Goal: Task Accomplishment & Management: Manage account settings

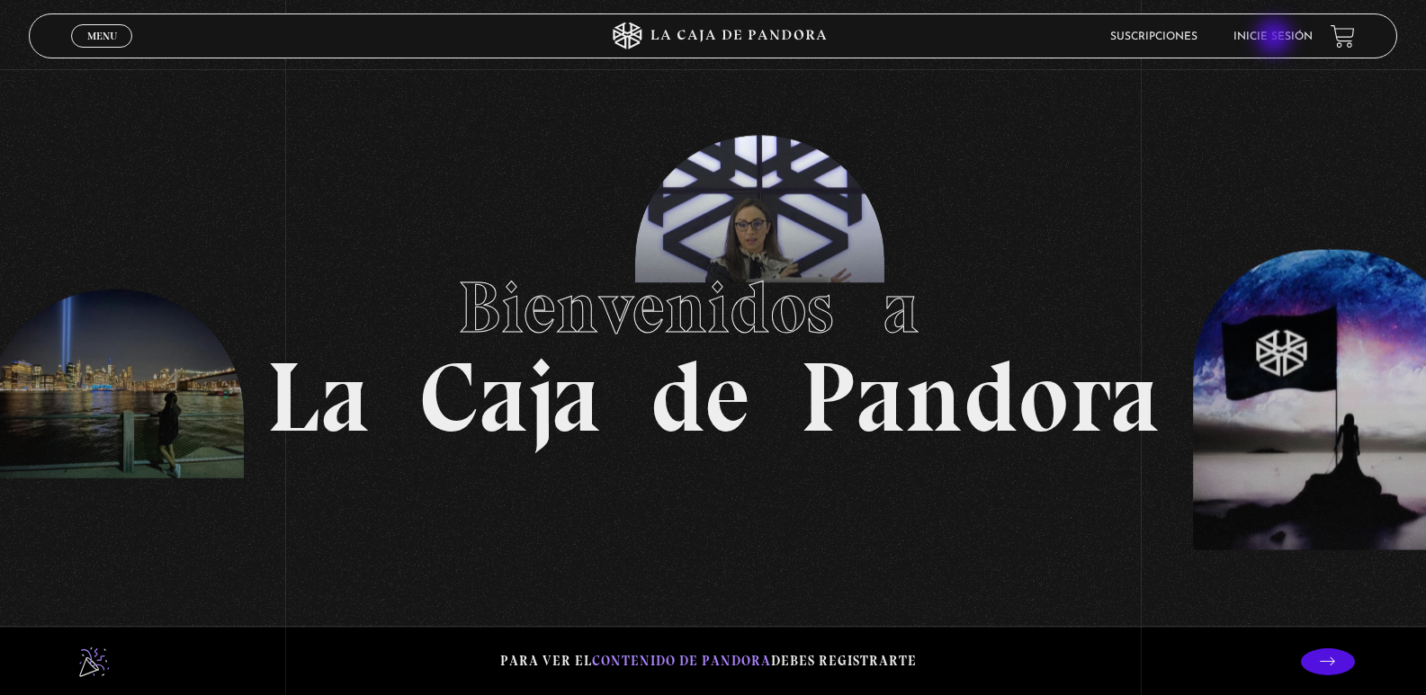
click at [1276, 39] on link "Inicie sesión" at bounding box center [1272, 36] width 79 height 11
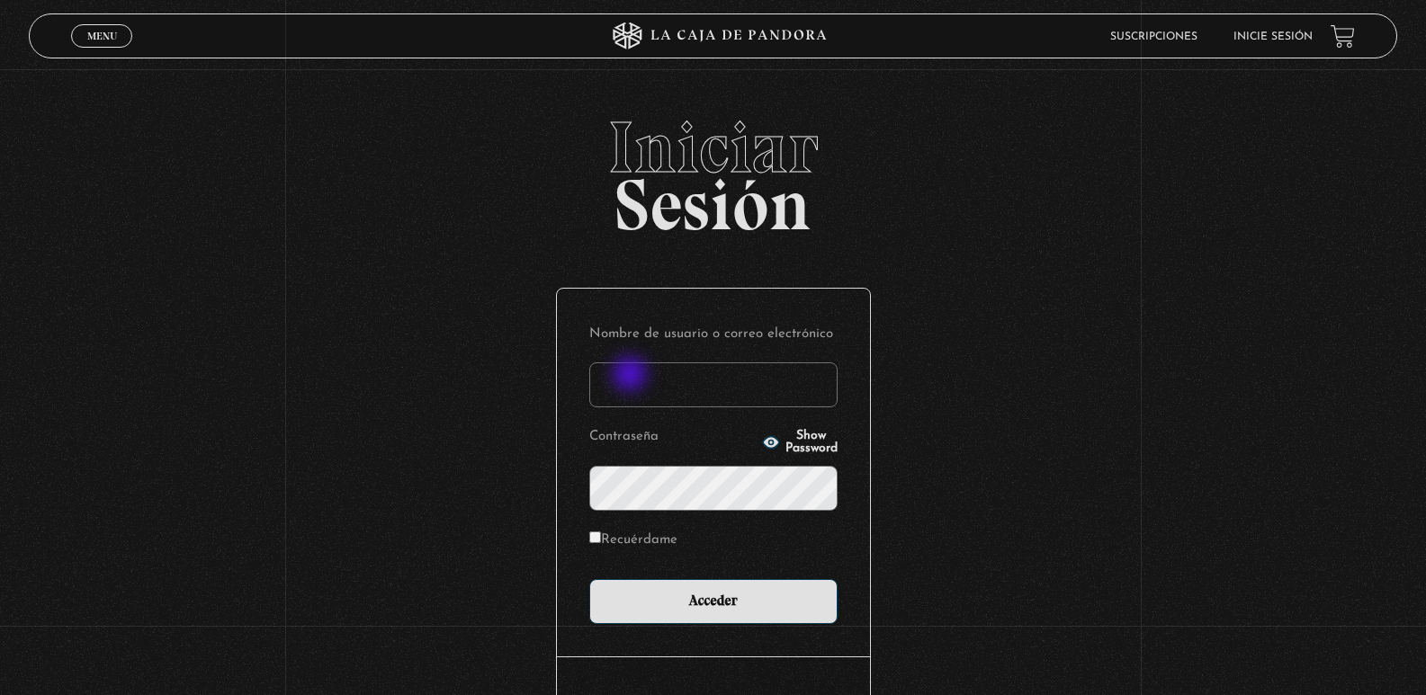
click at [632, 376] on input "Nombre de usuario o correo electrónico" at bounding box center [713, 385] width 248 height 45
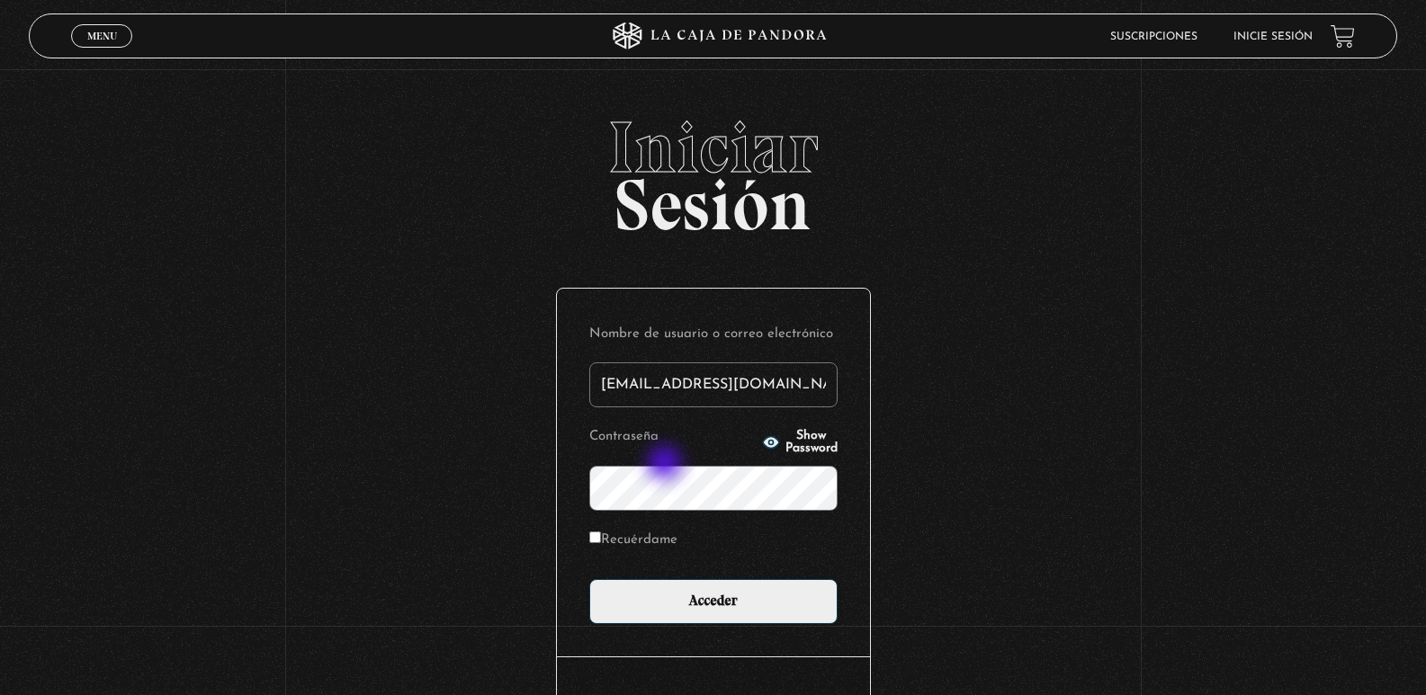
type input "[EMAIL_ADDRESS][DOMAIN_NAME]"
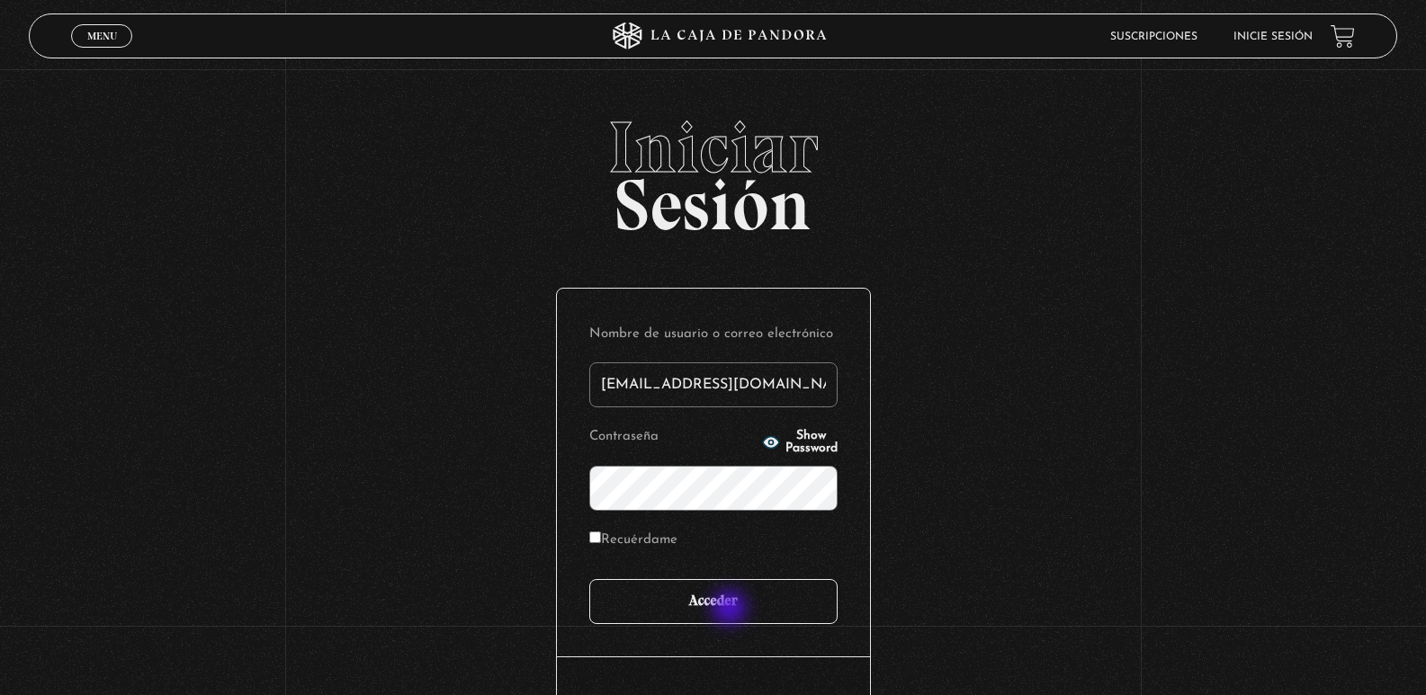
click at [731, 610] on input "Acceder" at bounding box center [713, 601] width 248 height 45
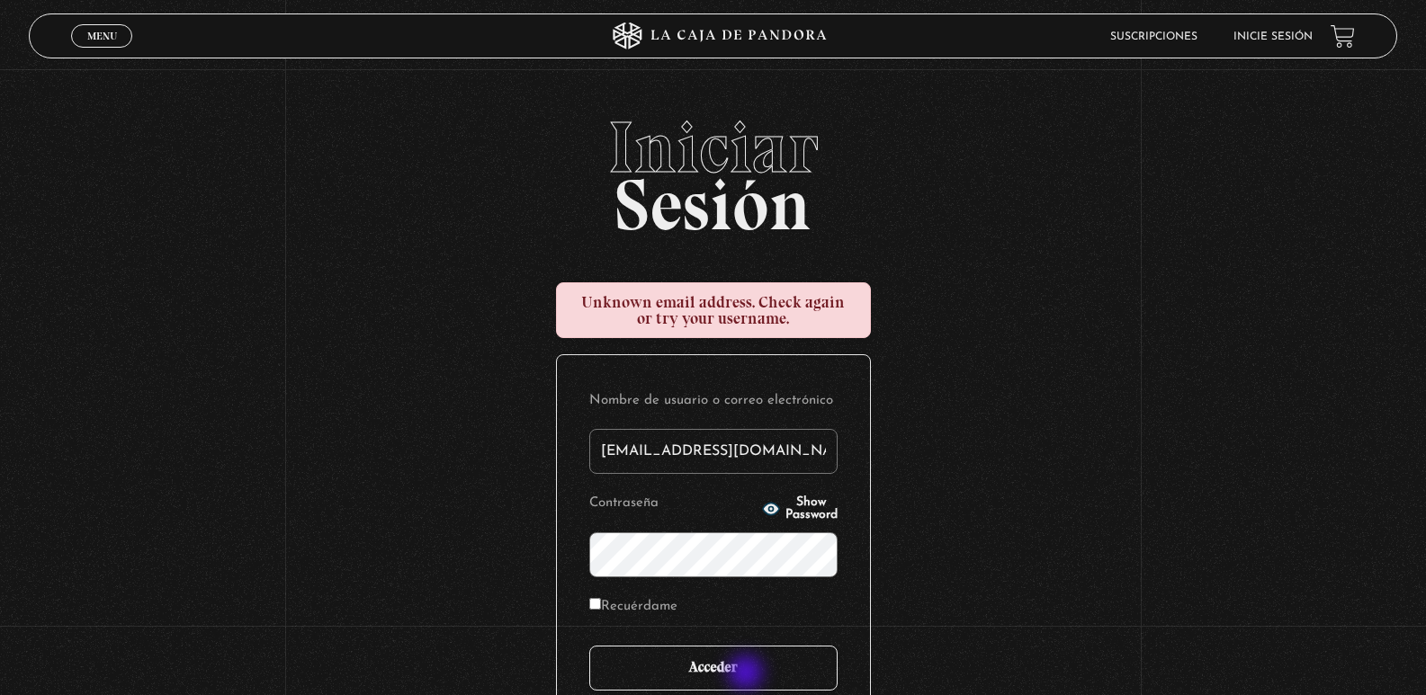
click at [748, 675] on input "Acceder" at bounding box center [713, 668] width 248 height 45
